Goal: Transaction & Acquisition: Purchase product/service

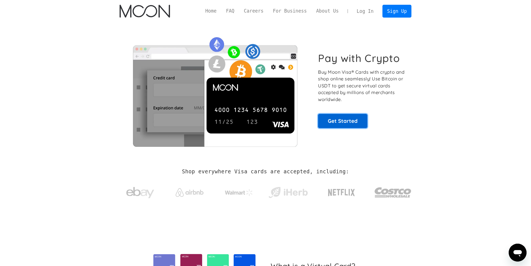
click at [355, 128] on link "Get Started" at bounding box center [342, 121] width 49 height 14
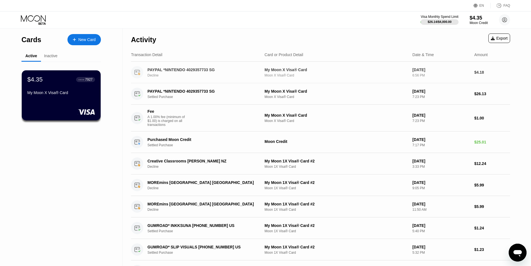
click at [165, 72] on div "PAYPAL *NINTENDO 4029357733 SG" at bounding box center [202, 70] width 108 height 4
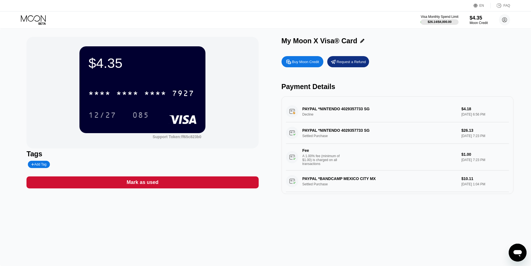
click at [302, 116] on div "PAYPAL *NINTENDO 4029357733 SG Decline $4.18 Aug 16, 2025 6:56 PM" at bounding box center [397, 111] width 223 height 21
click at [314, 112] on div "PAYPAL *NINTENDO 4029357733 SG Decline $4.18 Aug 16, 2025 6:56 PM" at bounding box center [397, 111] width 223 height 21
click at [317, 111] on div "PAYPAL *NINTENDO 4029357733 SG Decline $4.18 Aug 16, 2025 6:56 PM" at bounding box center [397, 111] width 223 height 21
click at [344, 111] on div "PAYPAL *NINTENDO 4029357733 SG Decline $4.18 Aug 16, 2025 6:56 PM" at bounding box center [397, 111] width 223 height 21
click at [458, 120] on div "PAYPAL *NINTENDO 4029357733 SG Decline $4.18 Aug 16, 2025 6:56 PM" at bounding box center [397, 111] width 223 height 21
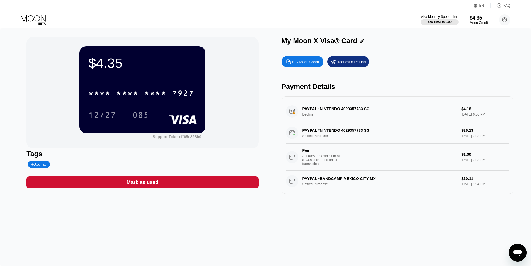
click at [434, 117] on div "PAYPAL *NINTENDO 4029357733 SG Decline $4.18 Aug 16, 2025 6:56 PM" at bounding box center [397, 111] width 223 height 21
drag, startPoint x: 425, startPoint y: 94, endPoint x: 259, endPoint y: 9, distance: 186.4
click at [259, 9] on div "EN Language Select an item Save FAQ" at bounding box center [265, 5] width 531 height 11
click at [42, 20] on icon at bounding box center [34, 20] width 26 height 10
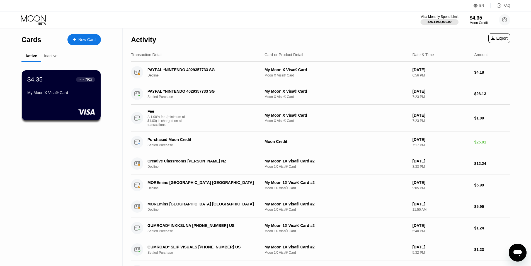
click at [76, 39] on icon at bounding box center [74, 40] width 3 height 4
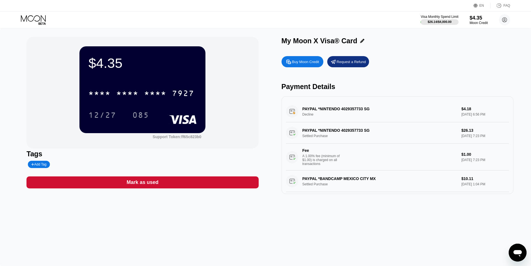
click at [35, 15] on icon at bounding box center [34, 20] width 26 height 10
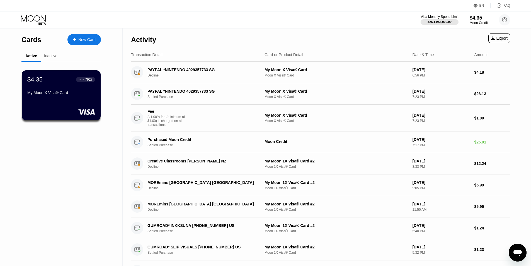
click at [78, 41] on div at bounding box center [77, 39] width 2 height 5
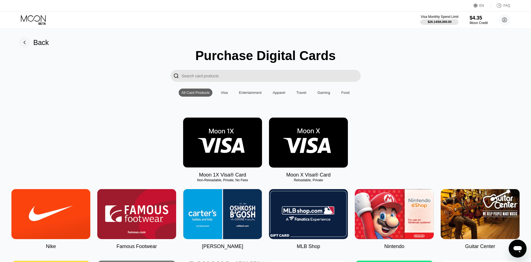
click at [237, 138] on img at bounding box center [222, 142] width 79 height 50
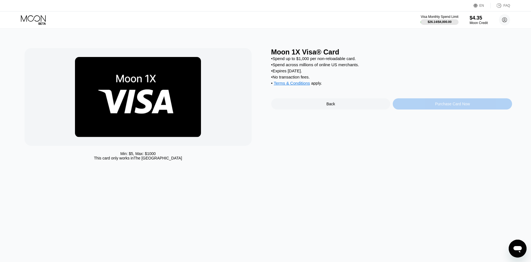
click at [440, 106] on div "Purchase Card Now" at bounding box center [453, 104] width 35 height 4
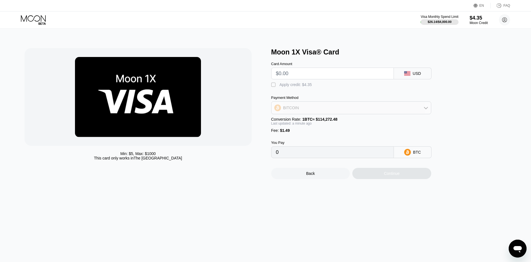
click at [326, 109] on div "BITCOIN" at bounding box center [352, 107] width 160 height 11
click at [316, 141] on div "USDT on TRON" at bounding box center [351, 135] width 157 height 11
type input "0.00"
click at [280, 88] on div " Apply credit: $4.35" at bounding box center [293, 85] width 44 height 6
click at [288, 73] on input "text" at bounding box center [332, 73] width 113 height 11
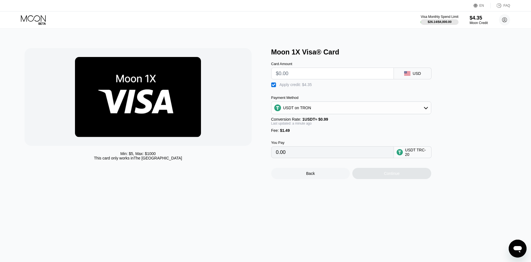
type input "$5"
type input "2.16"
type input "$50"
type input "47.62"
type input "$500"
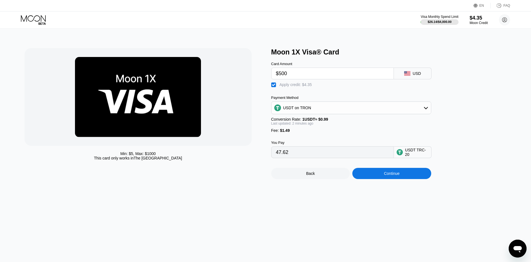
type input "502.16"
type input "$50"
type input "47.62"
type input "$5"
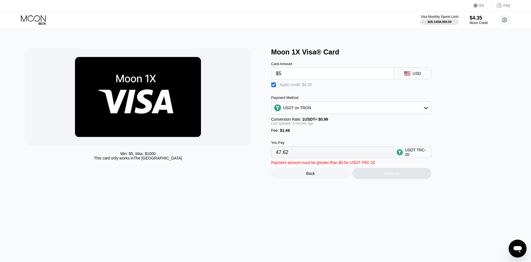
type input "2.16"
type input "$5"
click at [283, 220] on div "Min: $ 5 , Max: $ 1000 This card only works in The United States Moon 1X Visa® …" at bounding box center [266, 144] width 536 height 233
click at [379, 179] on div "Continue" at bounding box center [392, 173] width 79 height 11
click at [291, 110] on div "USDT on TRON" at bounding box center [297, 107] width 28 height 4
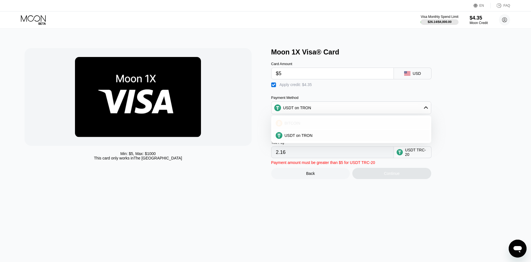
click at [291, 124] on span "BITCOIN" at bounding box center [293, 123] width 16 height 4
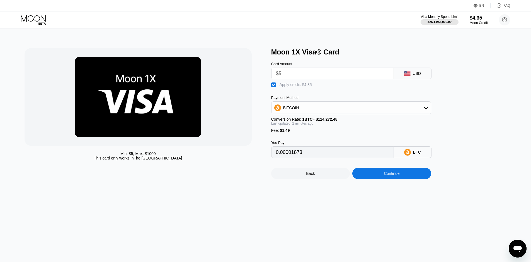
click at [398, 206] on div "Min: $ 5 , Max: $ 1000 This card only works in The United States Moon 1X Visa® …" at bounding box center [266, 144] width 536 height 233
click at [320, 138] on div "You Pay 0.00001873 BTC" at bounding box center [360, 145] width 179 height 25
click at [338, 109] on div "BITCOIN" at bounding box center [352, 107] width 160 height 11
click at [315, 136] on div "USDT on TRON" at bounding box center [355, 135] width 145 height 4
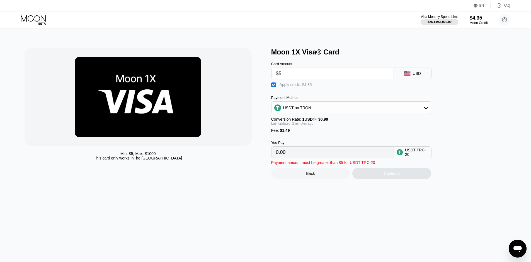
type input "2.16"
click at [289, 66] on div "Card Amount" at bounding box center [332, 64] width 123 height 4
click at [290, 73] on input "$5" at bounding box center [332, 73] width 113 height 11
type input "0.00"
type input "$10"
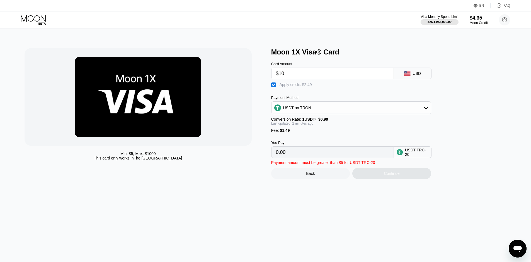
type input "7.21"
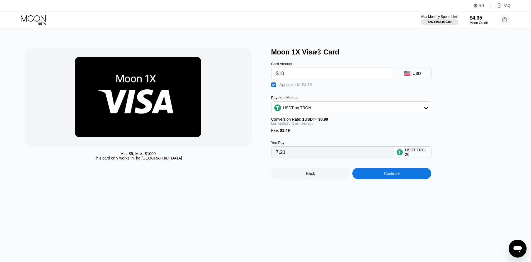
type input "$10"
click at [319, 214] on div "Min: $ 5 , Max: $ 1000 This card only works in The United States Moon 1X Visa® …" at bounding box center [266, 144] width 536 height 233
click at [297, 74] on input "$10" at bounding box center [332, 73] width 113 height 11
click at [404, 179] on div "Continue" at bounding box center [392, 173] width 79 height 11
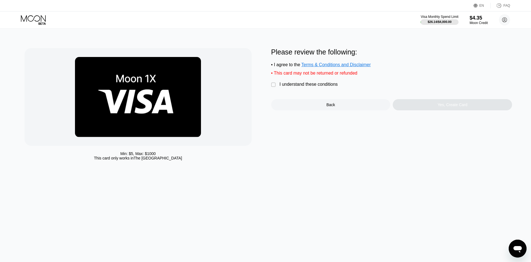
click at [271, 86] on div "Min: $ 5 , Max: $ 1000 This card only works in The United States Please review …" at bounding box center [266, 105] width 483 height 115
click at [272, 88] on div "" at bounding box center [274, 85] width 6 height 6
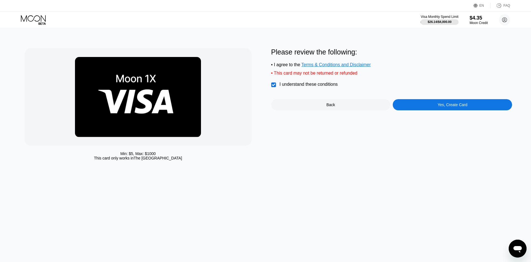
click at [443, 110] on div "Yes, Create Card" at bounding box center [452, 104] width 119 height 11
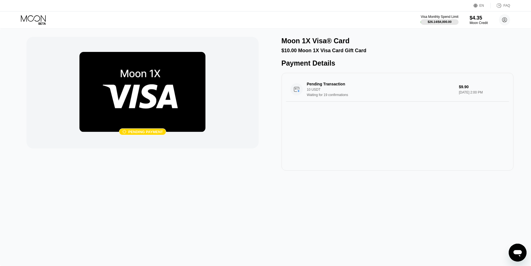
click at [42, 21] on icon at bounding box center [34, 20] width 26 height 10
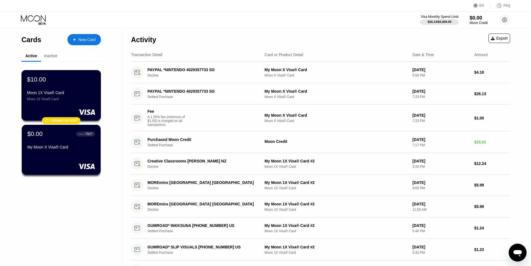
click at [64, 94] on div "Moon 1X Visa® Card" at bounding box center [61, 92] width 68 height 4
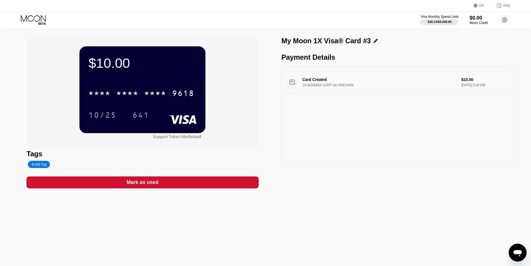
click at [35, 14] on div "Visa Monthly Spend Limit $26.14 / $4,000.00 $0.00 Moon Credit Sergey Saushkin g…" at bounding box center [265, 19] width 531 height 17
click at [34, 19] on icon at bounding box center [33, 18] width 25 height 6
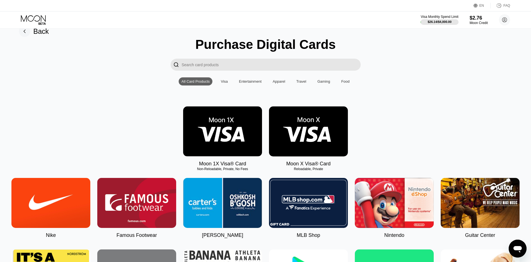
scroll to position [28, 0]
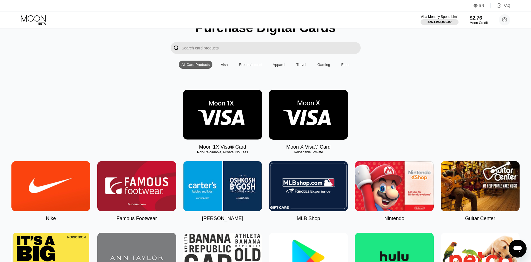
click at [407, 185] on img at bounding box center [394, 186] width 79 height 50
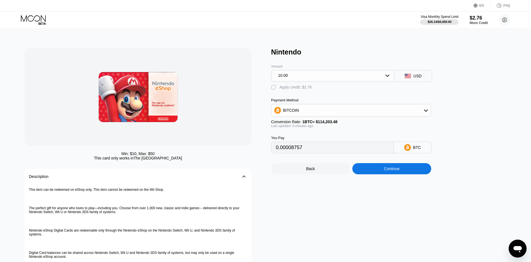
type input "0.00008747"
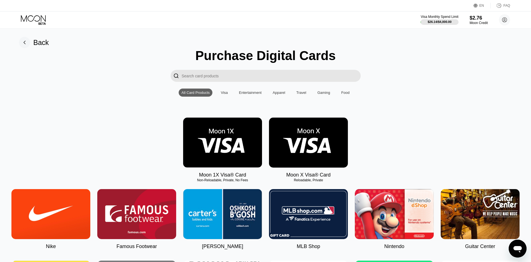
click at [40, 40] on div "Back" at bounding box center [41, 43] width 16 height 8
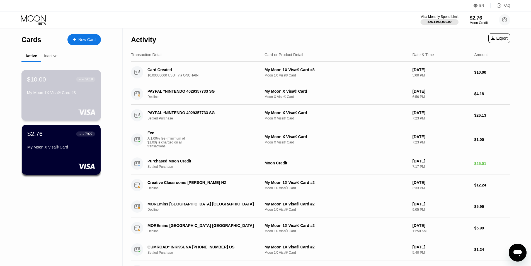
click at [49, 87] on div "$10.00 ● ● ● ● 9618 My Moon 1X Visa® Card #3" at bounding box center [61, 86] width 68 height 21
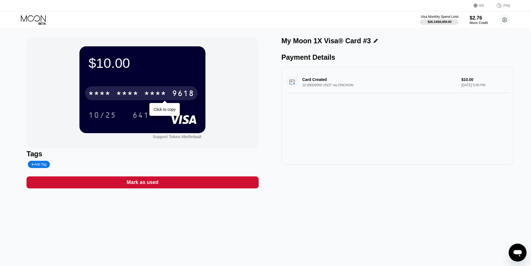
click at [182, 92] on div "9618" at bounding box center [183, 94] width 22 height 9
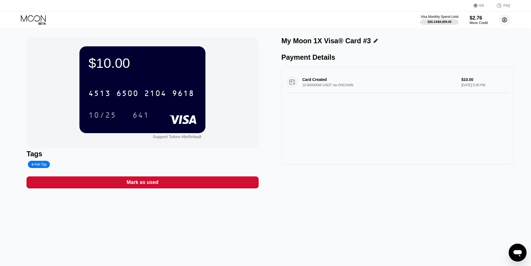
click at [507, 17] on circle at bounding box center [504, 19] width 11 height 11
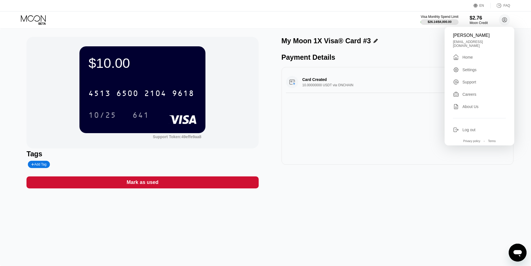
click at [244, 89] on div "$10.00 4513 6500 2104 9618 10/25 641 Support Token: 49effe9aa8" at bounding box center [143, 93] width 232 height 112
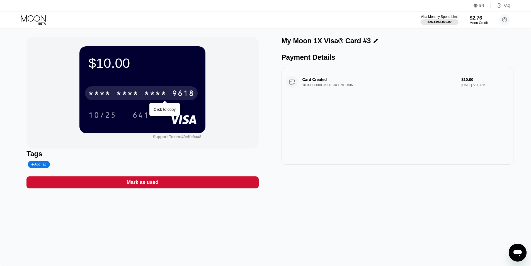
click at [127, 95] on div "* * * *" at bounding box center [127, 94] width 22 height 9
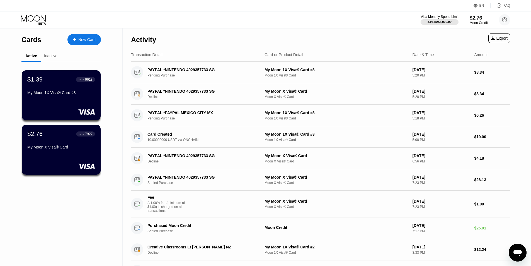
click at [33, 16] on icon at bounding box center [33, 18] width 25 height 6
click at [39, 18] on icon at bounding box center [34, 20] width 26 height 10
click at [83, 39] on div "New Card" at bounding box center [86, 39] width 17 height 5
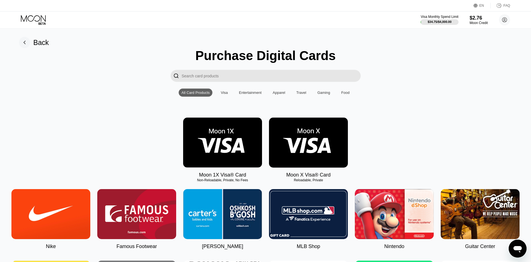
scroll to position [56, 0]
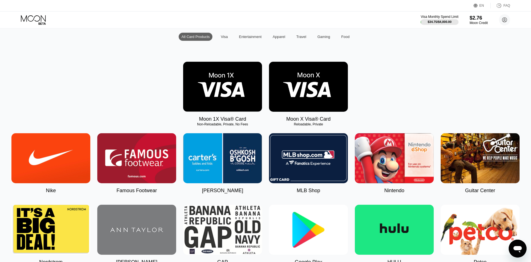
click at [404, 166] on img at bounding box center [394, 158] width 79 height 50
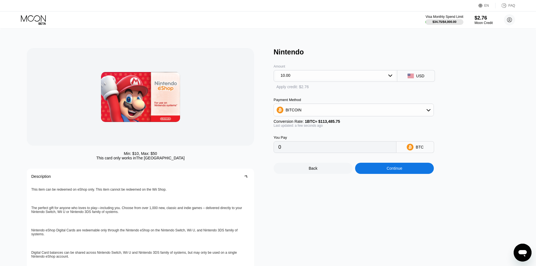
type input "0.00008812"
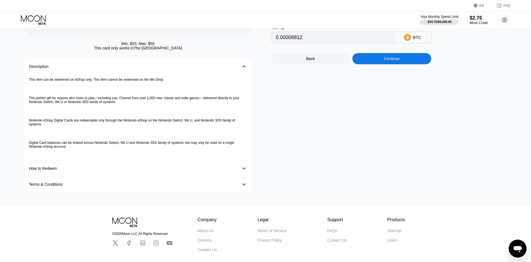
scroll to position [112, 0]
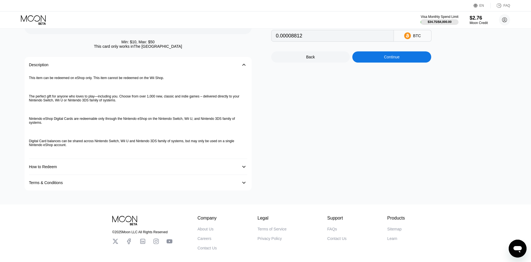
drag, startPoint x: 196, startPoint y: 141, endPoint x: 477, endPoint y: 4, distance: 312.7
click at [477, 4] on icon at bounding box center [476, 6] width 4 height 4
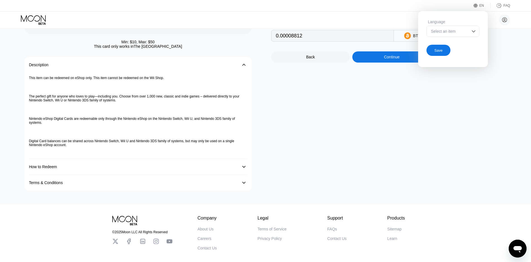
click at [454, 8] on div "EN Language Select an item Save FAQ" at bounding box center [265, 5] width 531 height 11
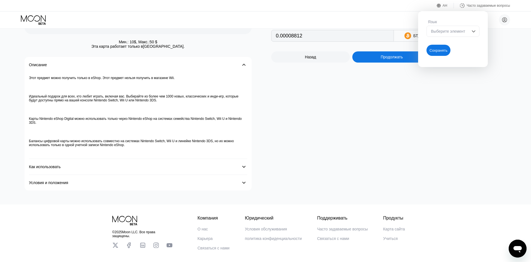
click at [382, 118] on div "Нинтендо Количество 10.00 доллар США  Применить кредит: $2,76 Способ оплаты БИ…" at bounding box center [391, 63] width 241 height 254
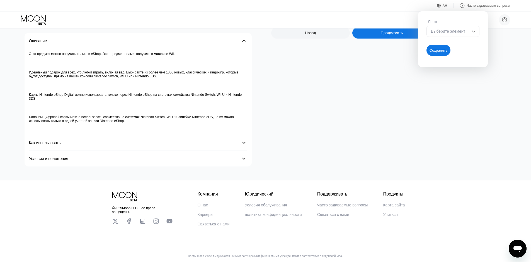
scroll to position [139, 0]
click at [58, 145] on font "Как использовать" at bounding box center [45, 142] width 32 height 4
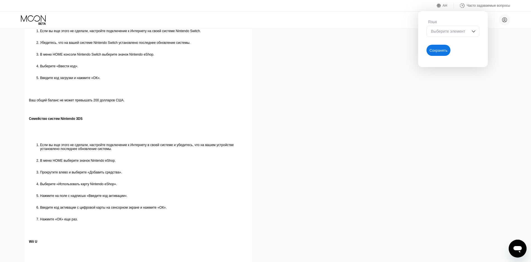
scroll to position [251, 0]
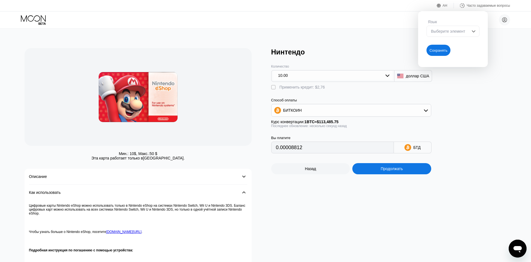
click at [295, 133] on div "Вы платите 0.00008812 БТД" at bounding box center [360, 140] width 179 height 25
click at [278, 89] on div " Применить кредит: $2,76" at bounding box center [299, 88] width 57 height 6
click at [276, 90] on div "" at bounding box center [274, 88] width 6 height 6
click at [272, 88] on font "" at bounding box center [273, 88] width 4 height 6
click at [275, 89] on font "" at bounding box center [273, 88] width 4 height 6
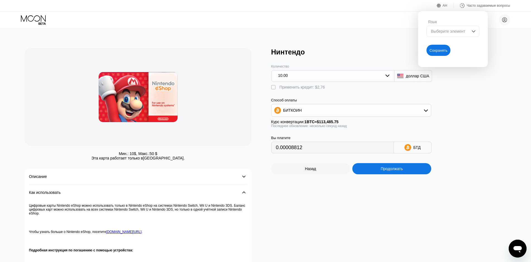
click at [275, 89] on font "" at bounding box center [273, 88] width 4 height 6
drag, startPoint x: 498, startPoint y: 66, endPoint x: 487, endPoint y: 56, distance: 15.0
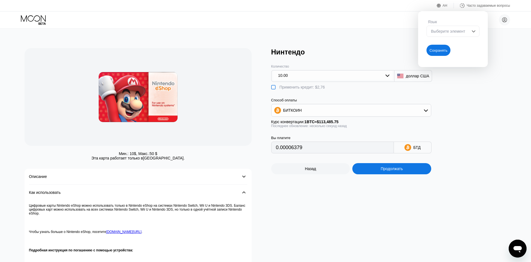
click at [454, 20] on div "Язык" at bounding box center [453, 22] width 53 height 4
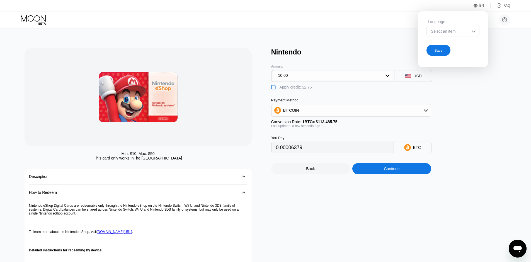
drag, startPoint x: 475, startPoint y: 132, endPoint x: 454, endPoint y: 141, distance: 23.1
click at [277, 90] on div "" at bounding box center [274, 88] width 6 height 6
click at [327, 128] on div "Last updated: a few seconds ago" at bounding box center [351, 126] width 160 height 4
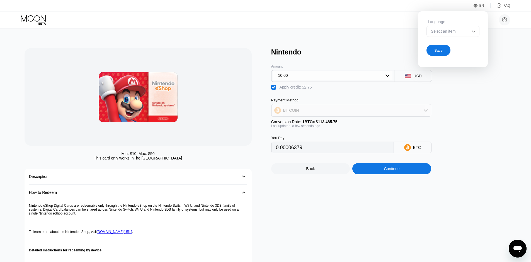
click at [315, 116] on div "BITCOIN" at bounding box center [352, 110] width 160 height 11
click at [300, 143] on div "USDT on TRON" at bounding box center [351, 137] width 157 height 11
type input "7.31"
click at [307, 135] on div "You Pay 7.31 USDT TRC-20" at bounding box center [360, 140] width 179 height 25
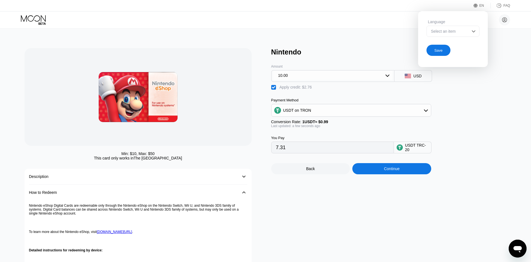
click at [297, 153] on input "7.31" at bounding box center [332, 147] width 113 height 11
click at [295, 152] on input "7.31" at bounding box center [332, 147] width 113 height 11
click at [443, 52] on div "Save" at bounding box center [439, 50] width 24 height 11
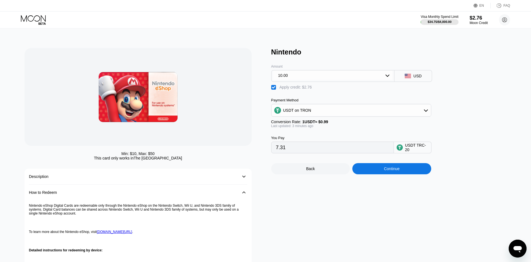
click at [273, 87] on div "" at bounding box center [274, 88] width 6 height 6
type input "10.10"
click at [304, 153] on input "10.10" at bounding box center [332, 147] width 113 height 11
click at [304, 152] on input "10.10" at bounding box center [332, 147] width 113 height 11
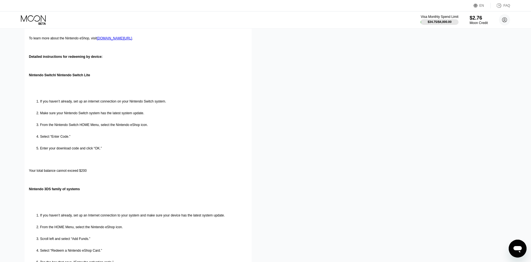
scroll to position [195, 0]
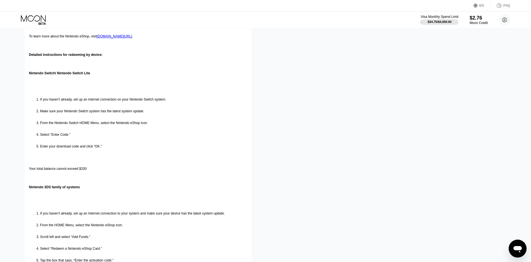
click at [90, 186] on div "Nintendo eShop Digital Cards are redeemable only through the Nintendo eShop on …" at bounding box center [138, 212] width 218 height 415
click at [85, 170] on p "Your total balance cannot exceed $200" at bounding box center [138, 169] width 218 height 4
drag, startPoint x: 85, startPoint y: 189, endPoint x: 90, endPoint y: 188, distance: 4.8
click at [85, 170] on p "Your total balance cannot exceed $200" at bounding box center [138, 169] width 218 height 4
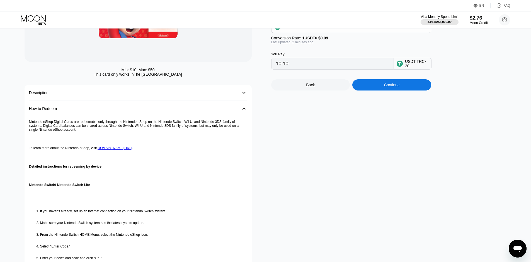
scroll to position [0, 0]
